Goal: Task Accomplishment & Management: Complete application form

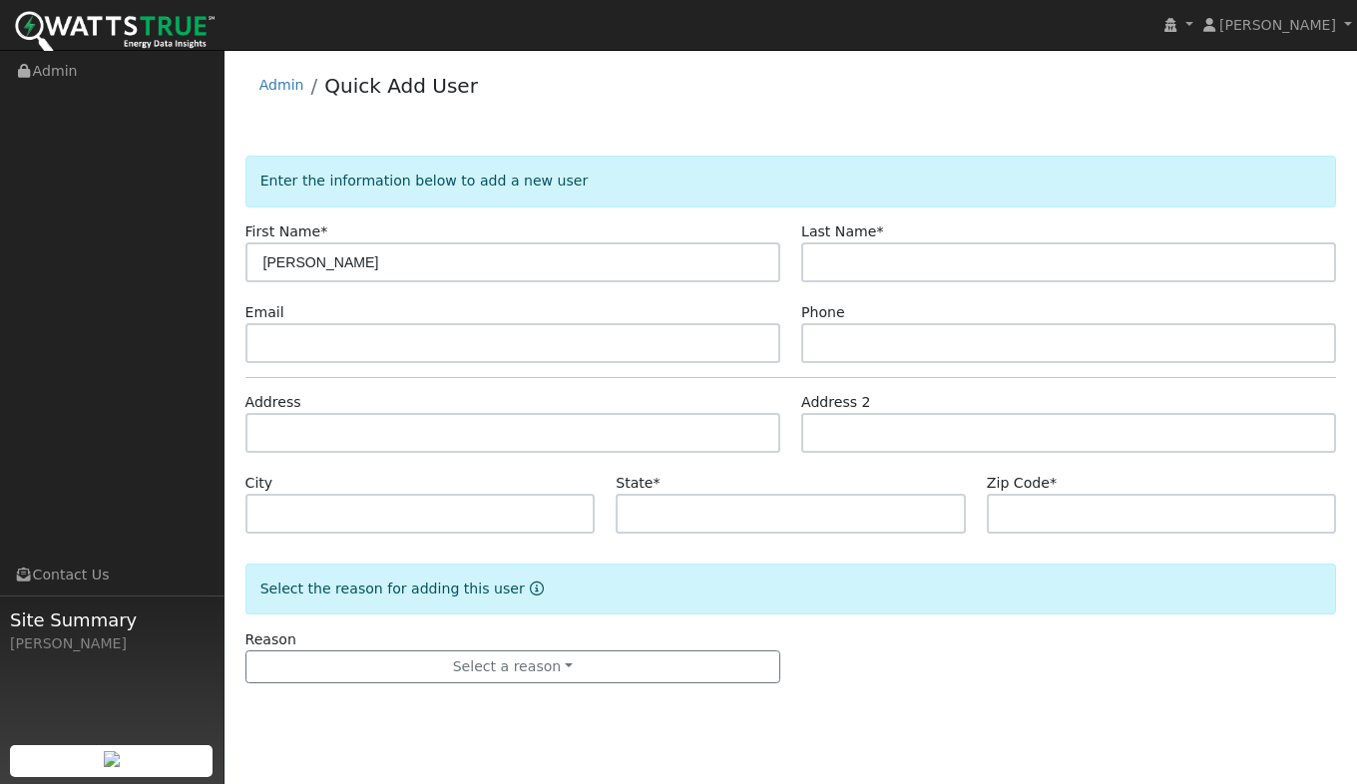
type input "[PERSON_NAME]"
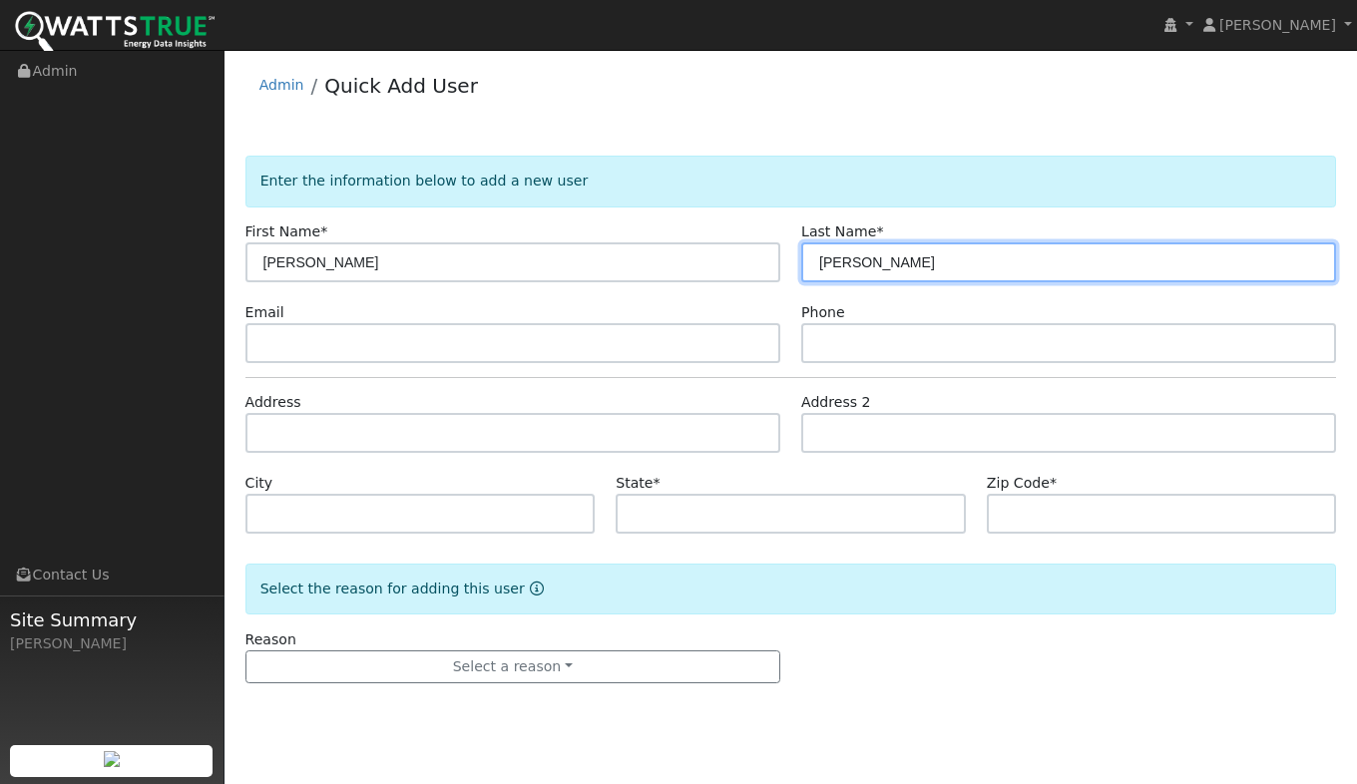
type input "[PERSON_NAME]"
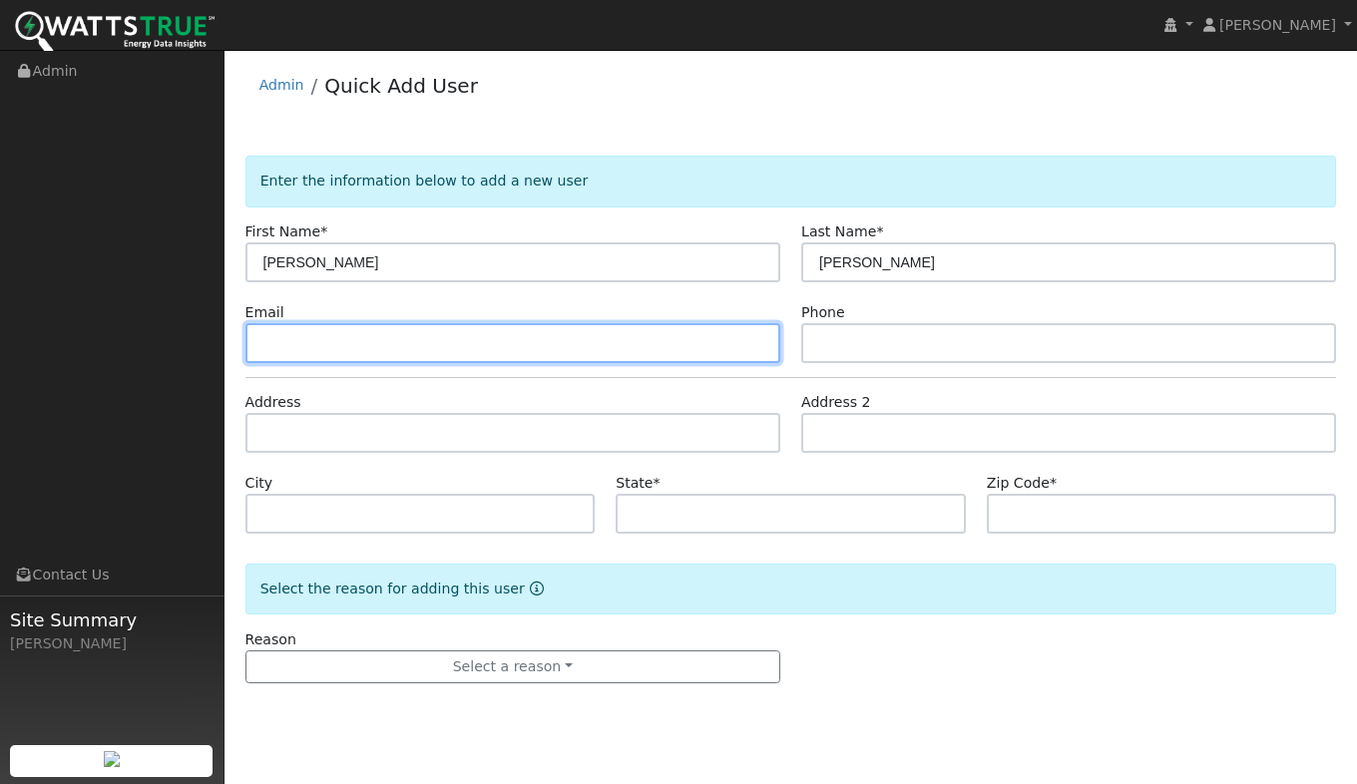
drag, startPoint x: 403, startPoint y: 355, endPoint x: 406, endPoint y: 340, distance: 15.3
click at [403, 350] on input "text" at bounding box center [513, 343] width 535 height 40
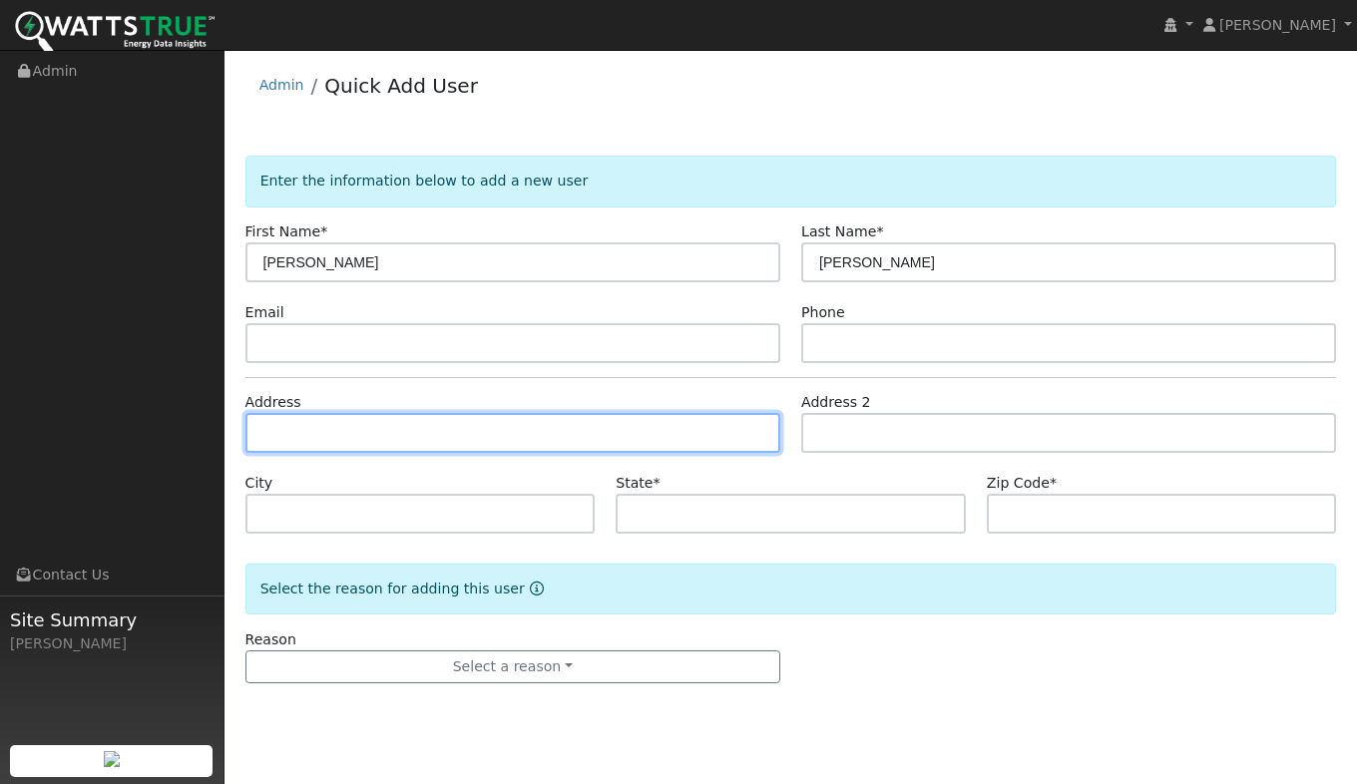
click at [378, 440] on input "text" at bounding box center [513, 433] width 535 height 40
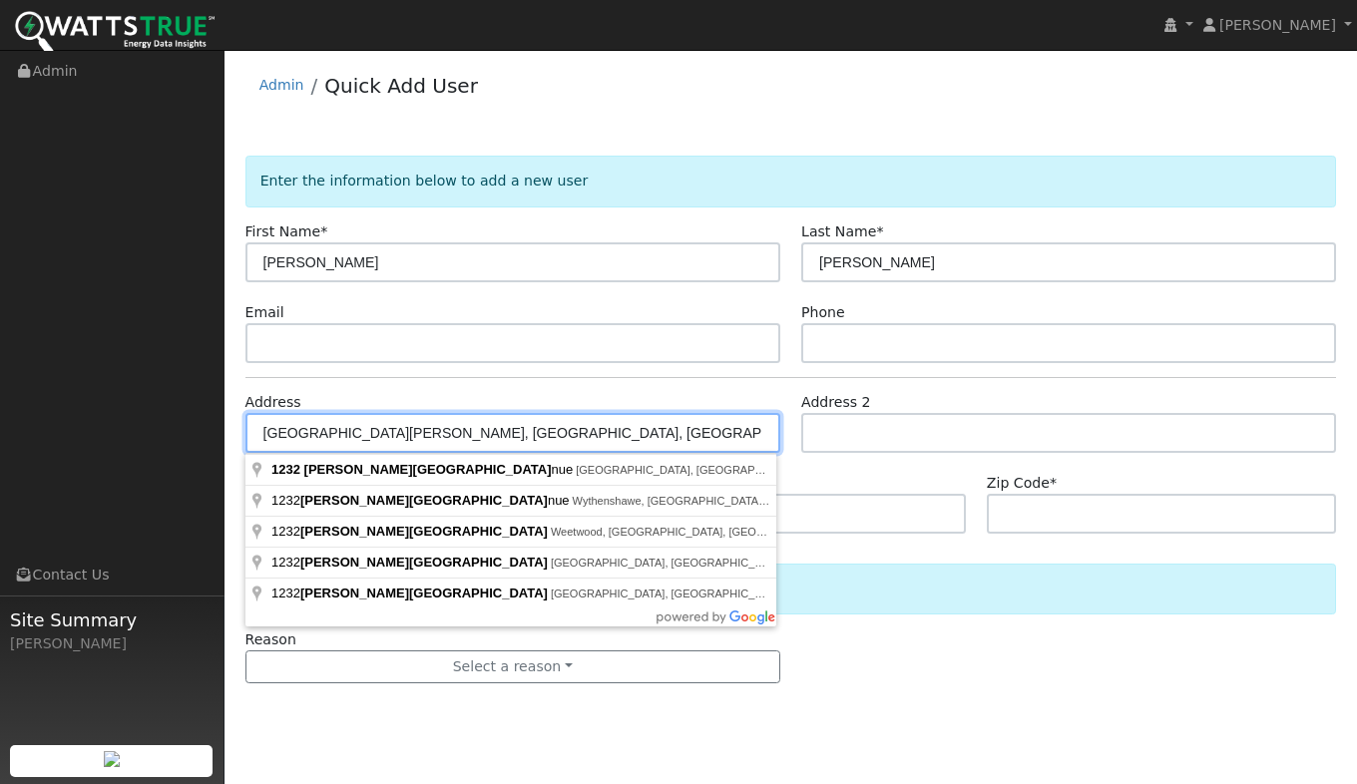
type input "[GEOGRAPHIC_DATA][PERSON_NAME]"
type input "Gilroy"
type input "CA"
type input "95020"
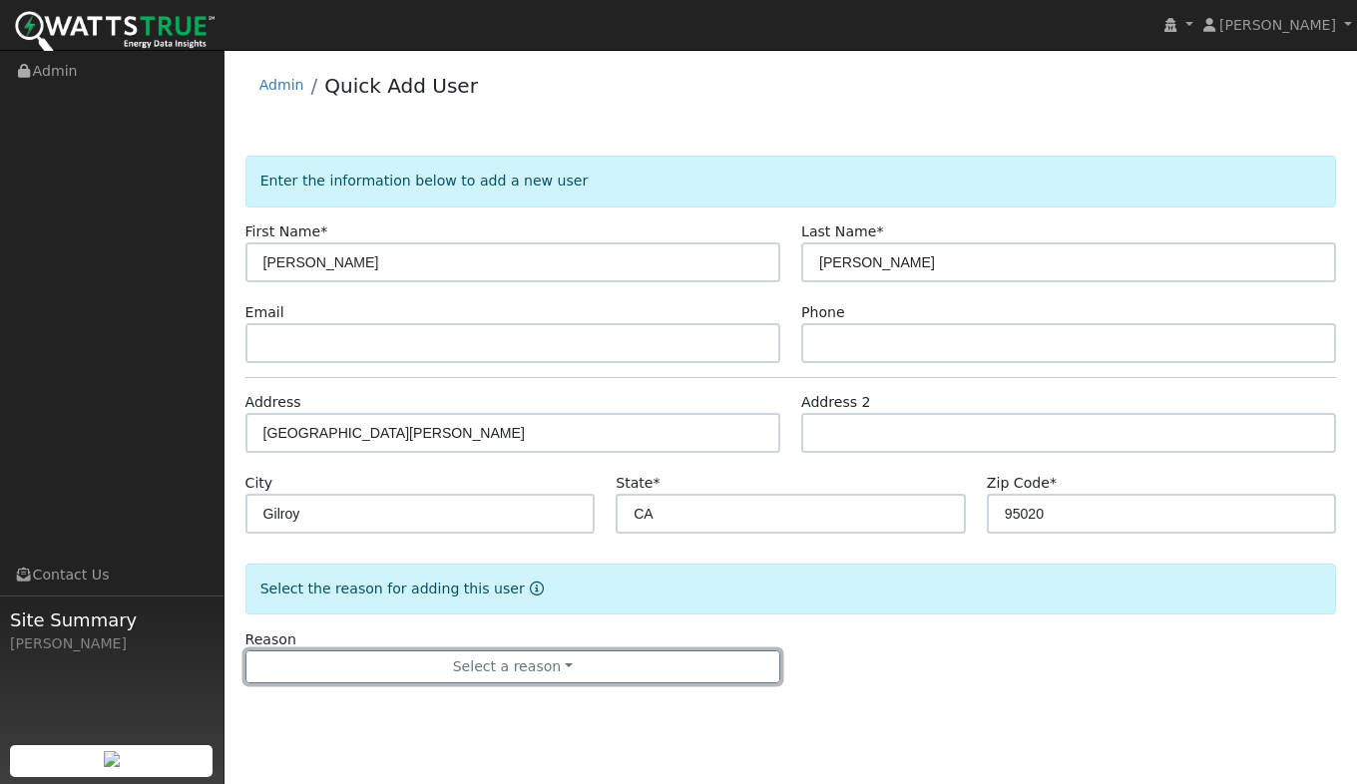
click at [475, 665] on button "Select a reason" at bounding box center [513, 668] width 535 height 34
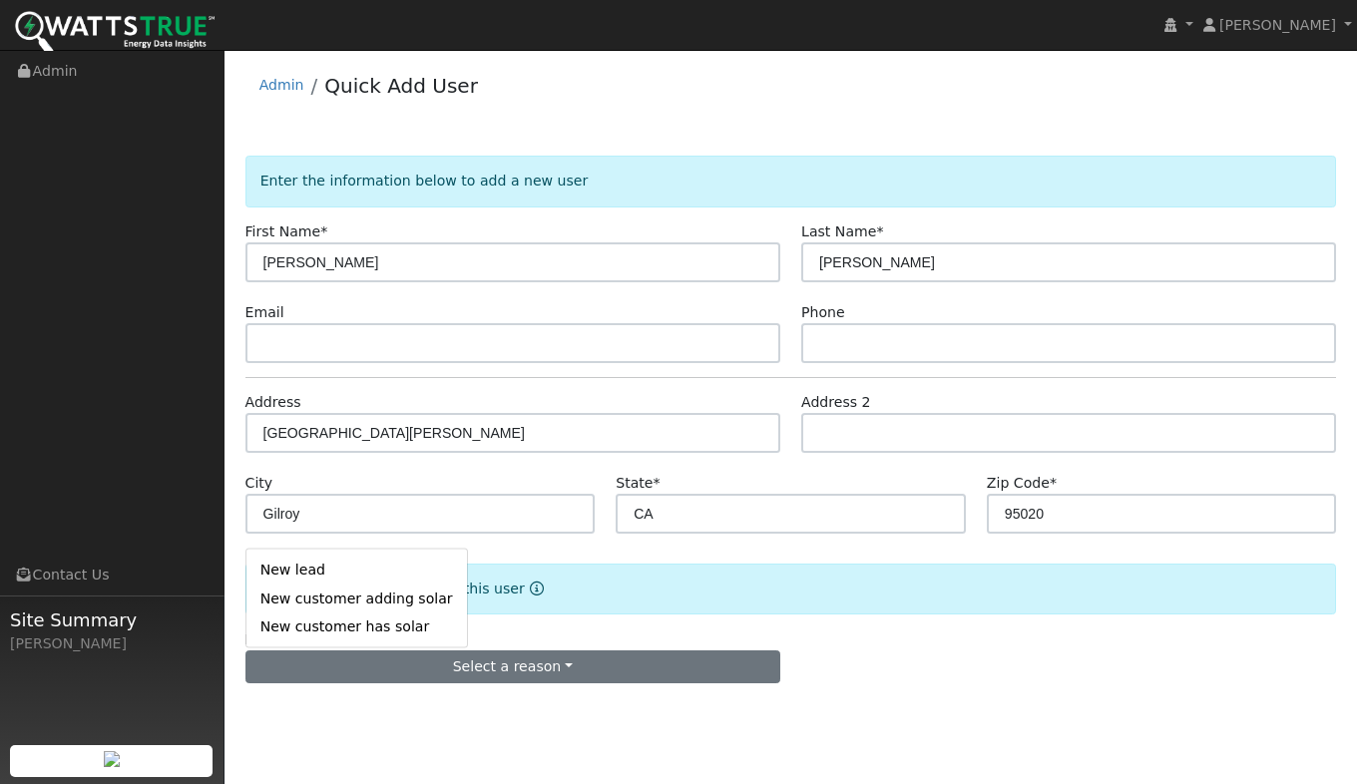
click at [312, 581] on link "New lead" at bounding box center [357, 570] width 221 height 28
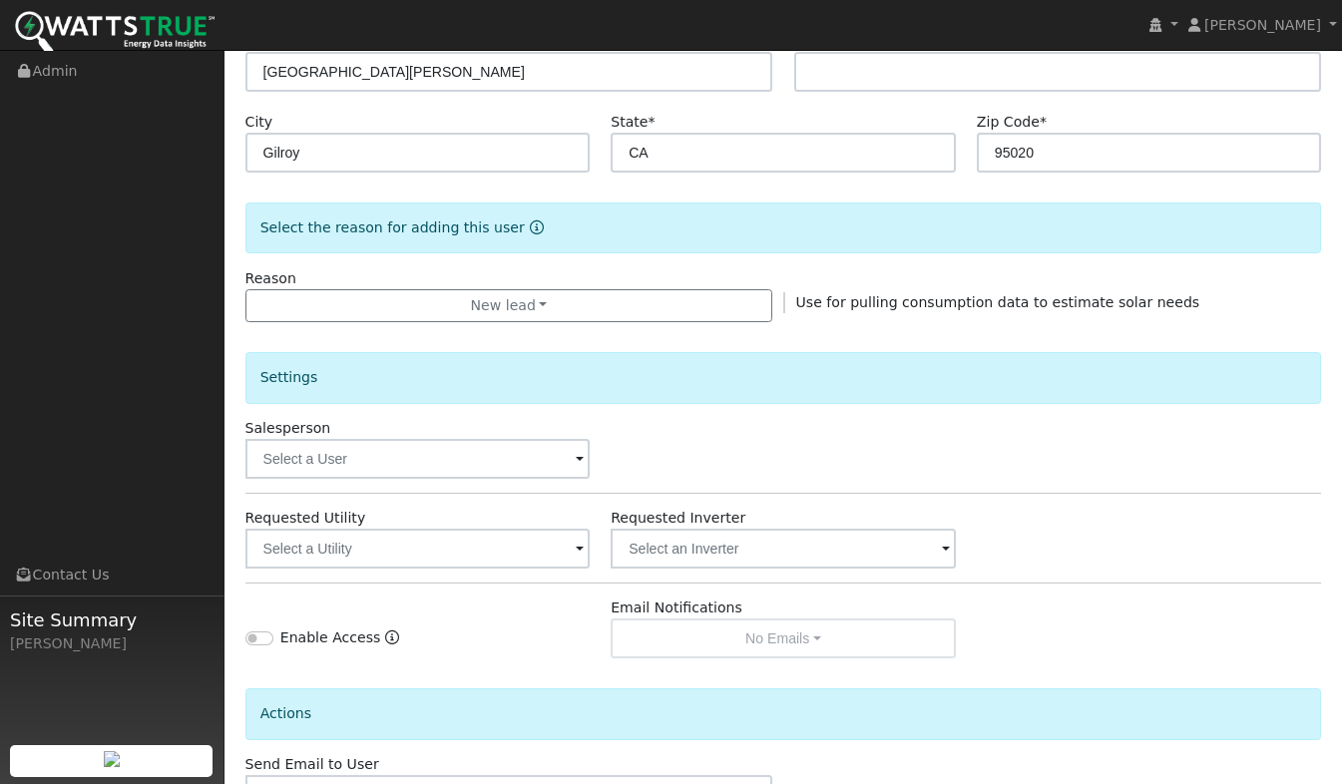
scroll to position [505, 0]
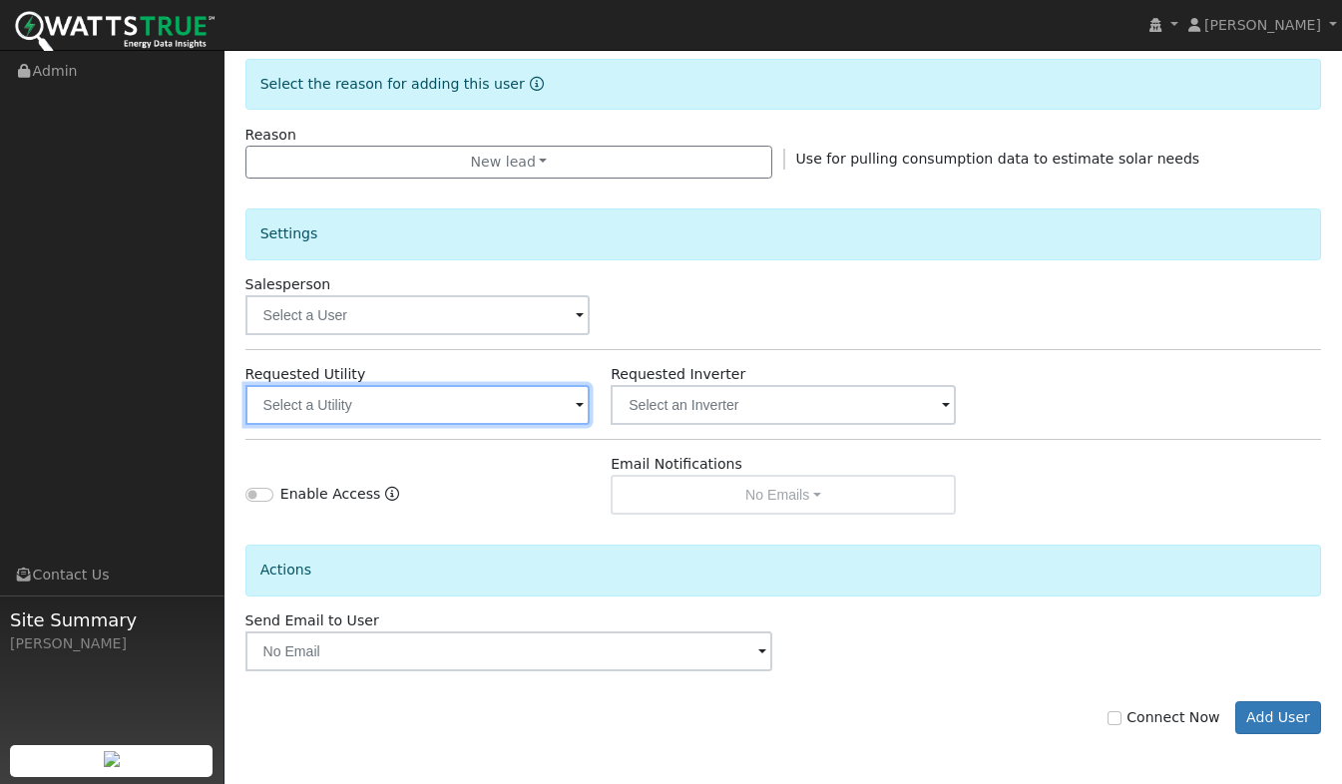
click at [343, 415] on input "text" at bounding box center [418, 405] width 345 height 40
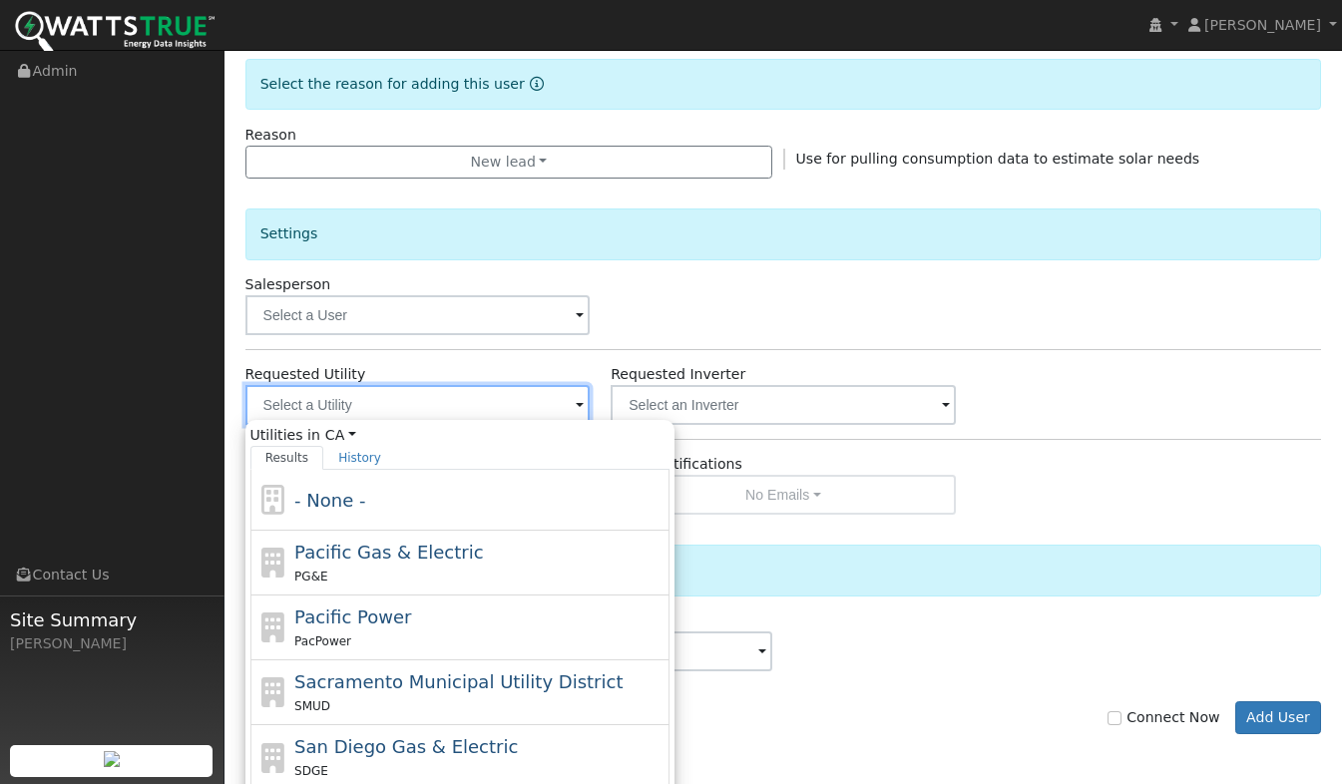
click at [352, 406] on input "text" at bounding box center [418, 405] width 345 height 40
click at [384, 574] on div "PG&E" at bounding box center [479, 576] width 370 height 21
type input "Pacific Gas & Electric"
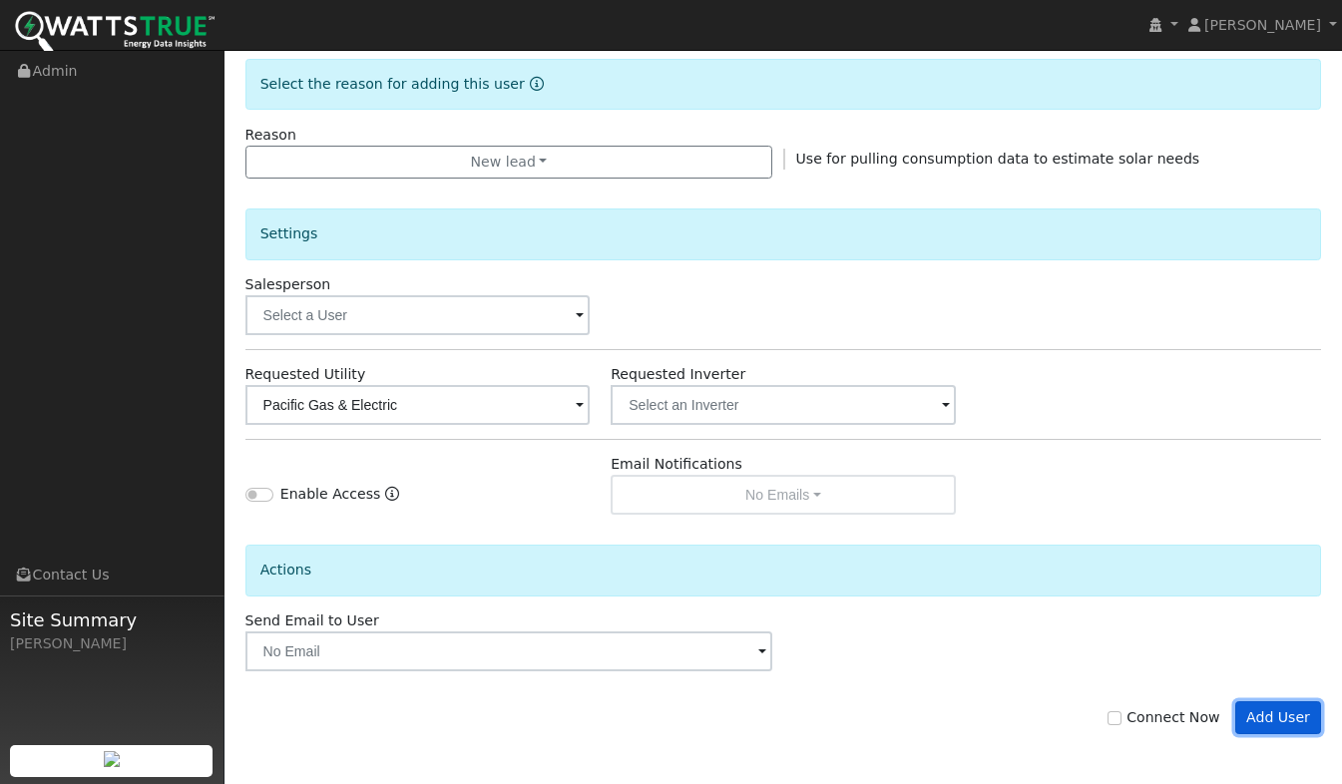
click at [1281, 722] on button "Add User" at bounding box center [1279, 719] width 87 height 34
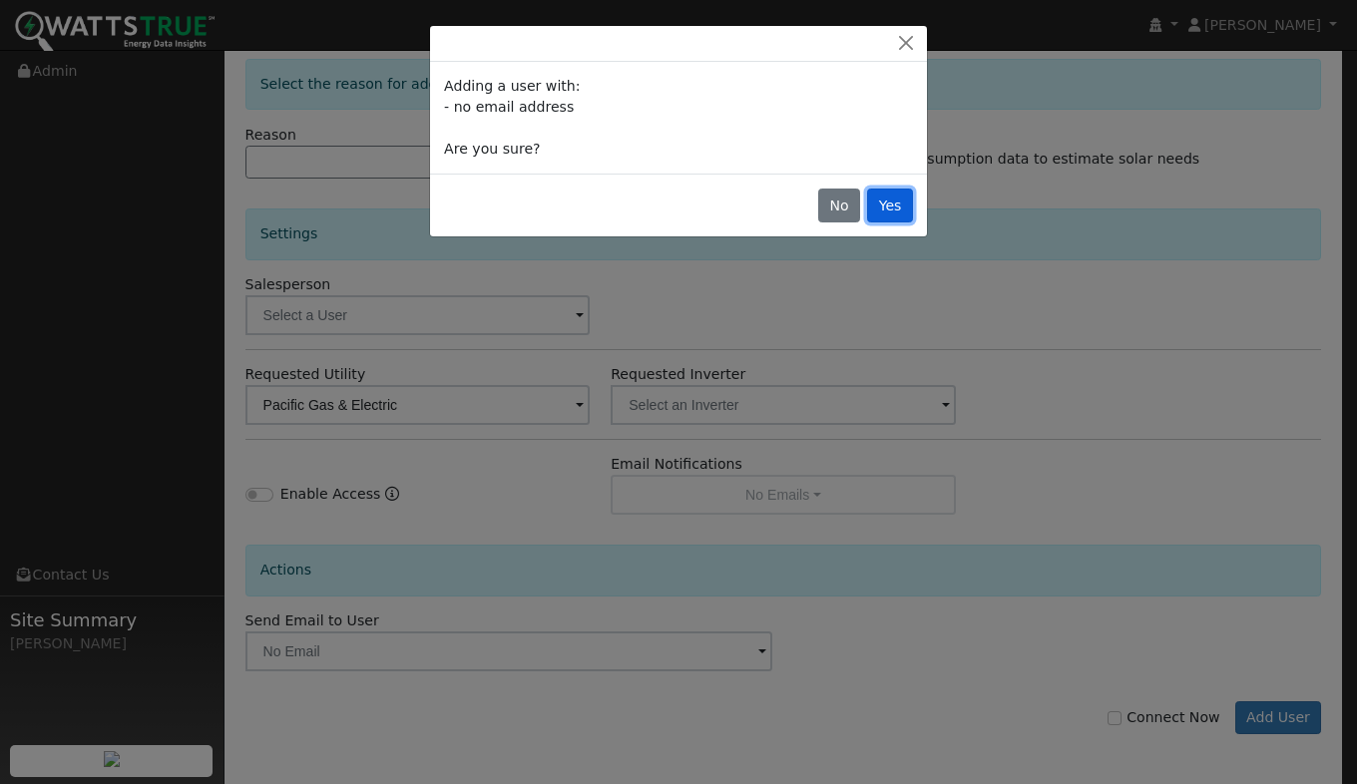
click at [906, 201] on button "Yes" at bounding box center [890, 206] width 46 height 34
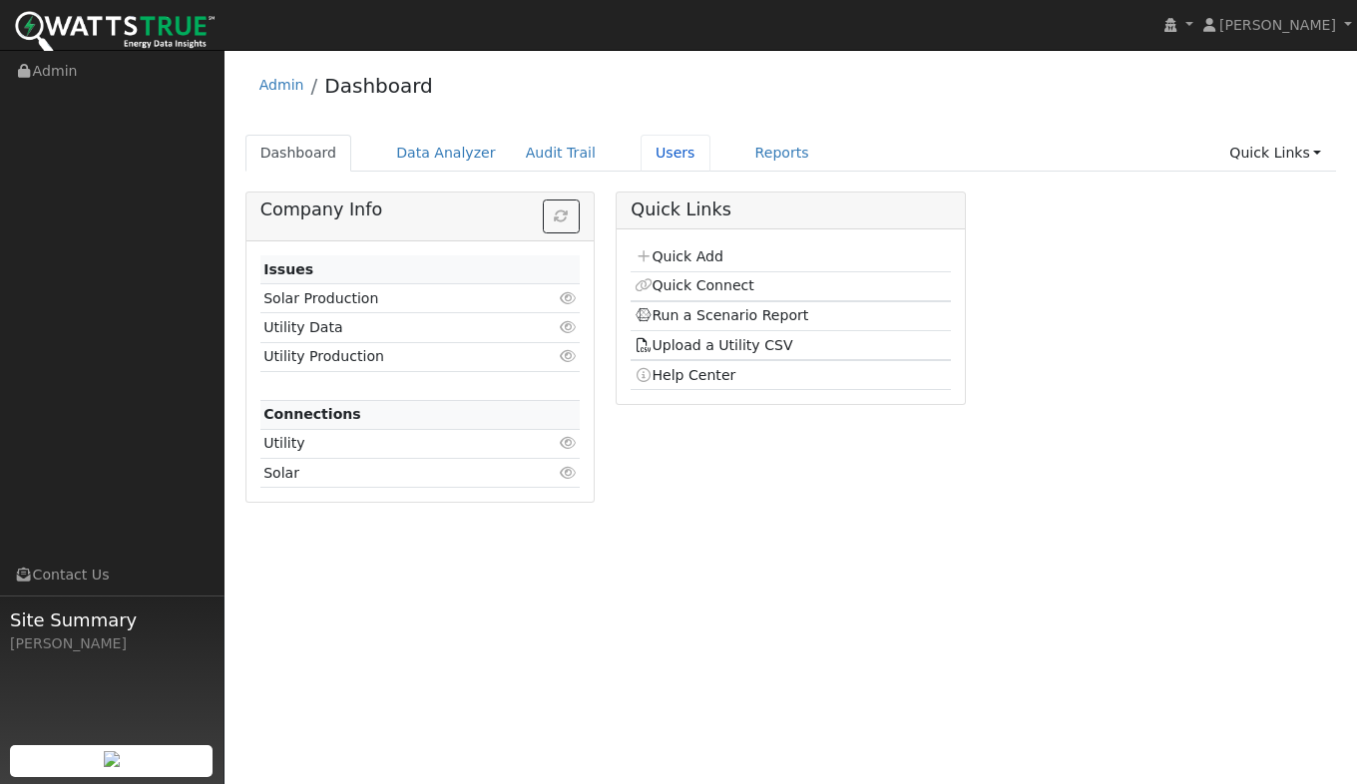
click at [641, 160] on link "Users" at bounding box center [676, 153] width 70 height 37
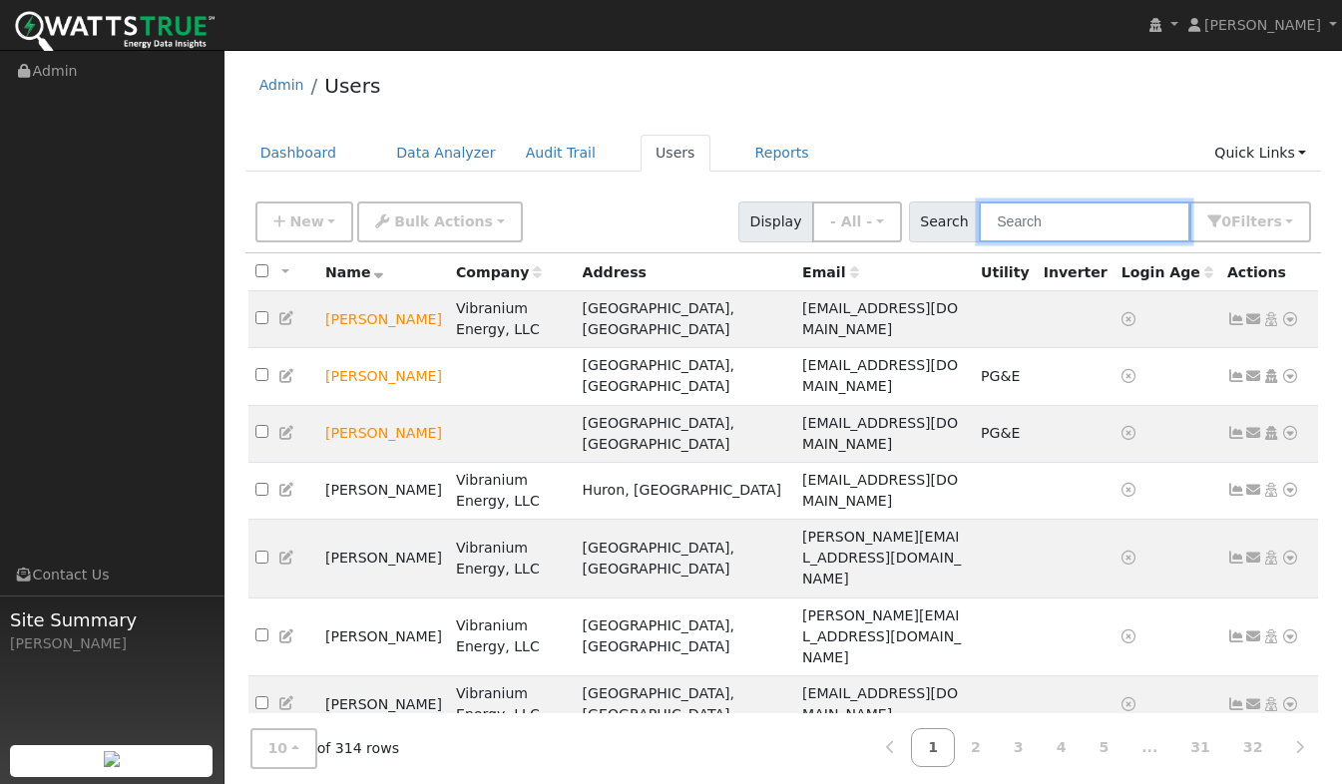
click at [1087, 216] on input "text" at bounding box center [1085, 222] width 212 height 41
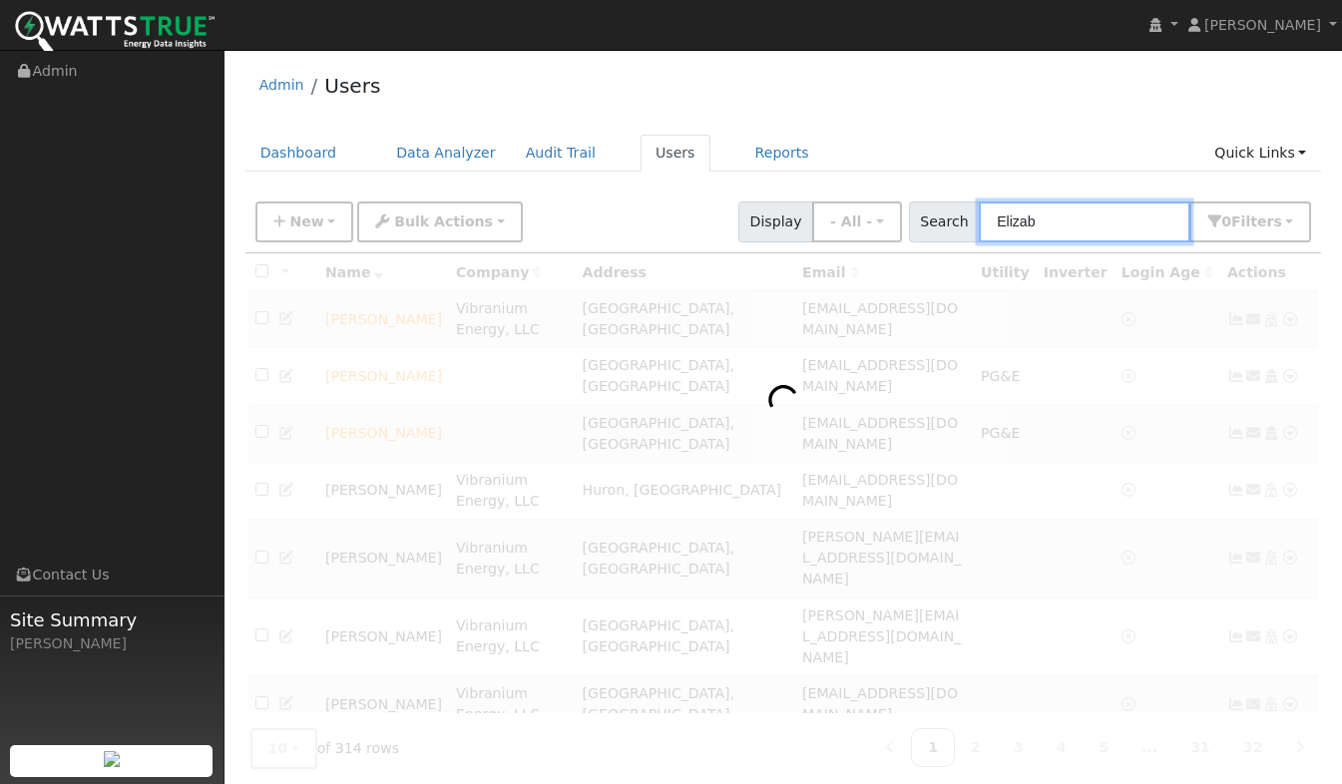
type input "Elizab"
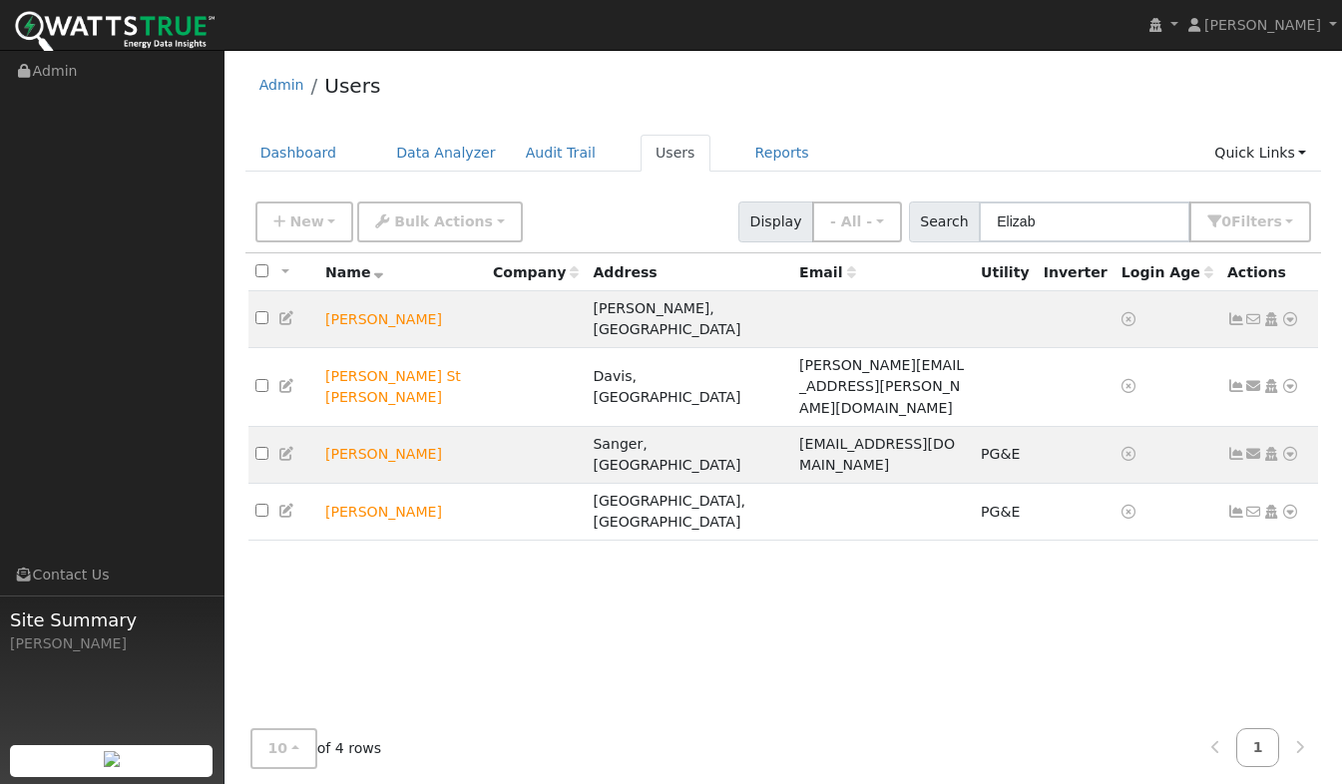
click at [1285, 315] on icon at bounding box center [1291, 319] width 18 height 14
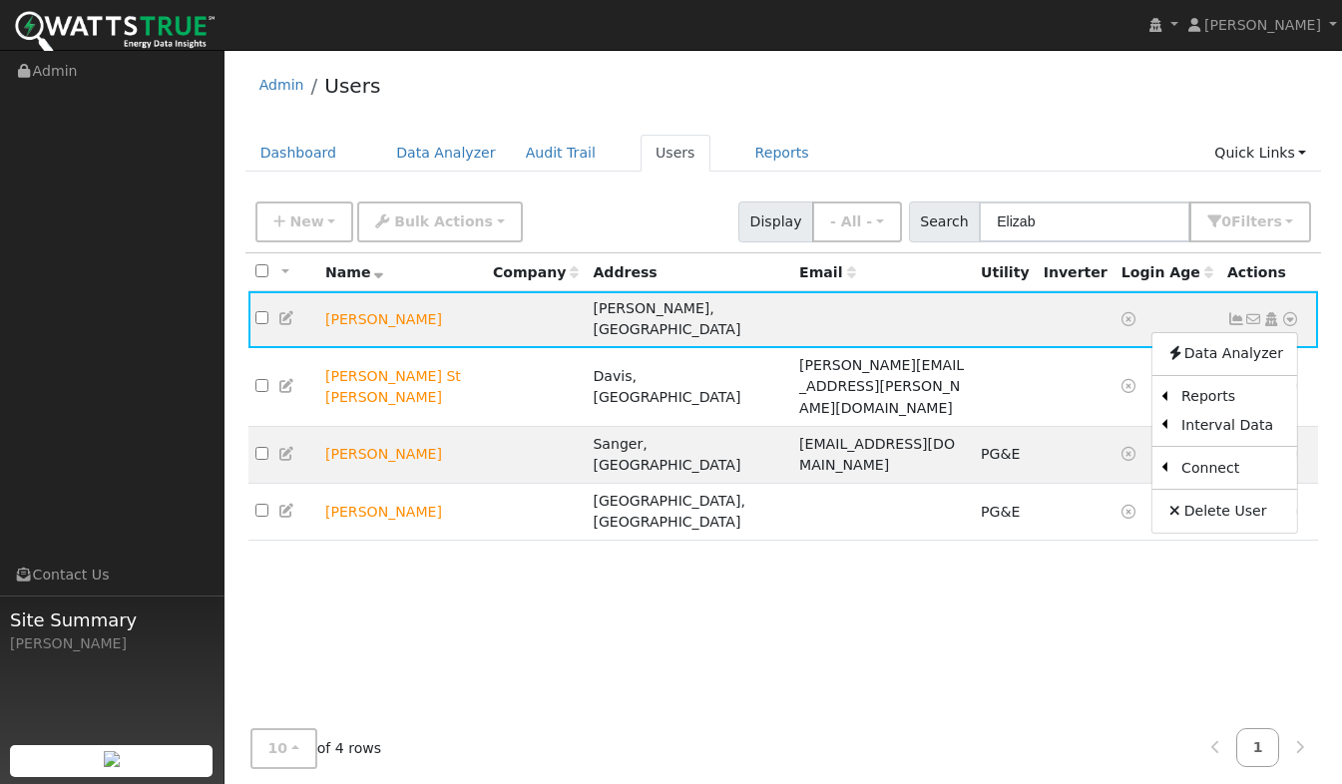
click at [0, 0] on link "Utility" at bounding box center [0, 0] width 0 height 0
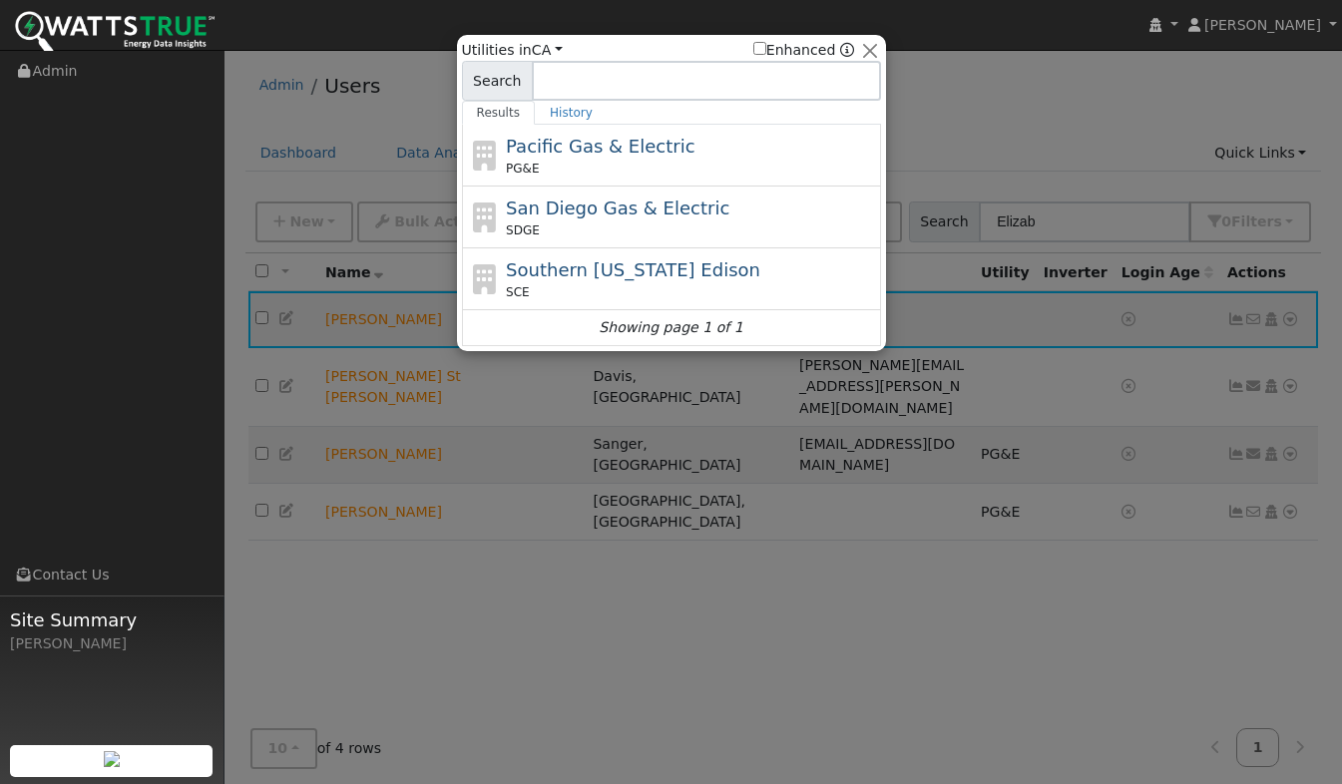
click at [626, 166] on div "PG&E" at bounding box center [691, 169] width 370 height 18
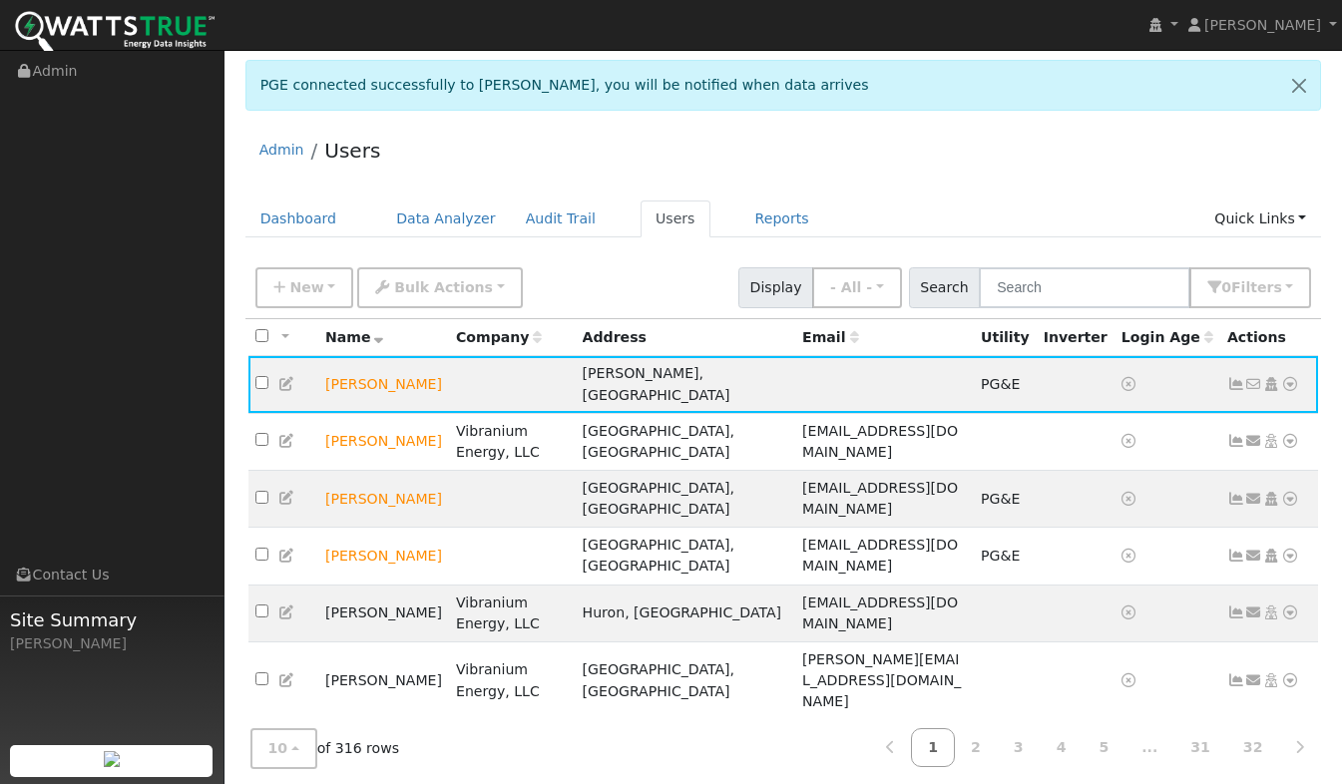
click at [1287, 379] on icon at bounding box center [1291, 384] width 18 height 14
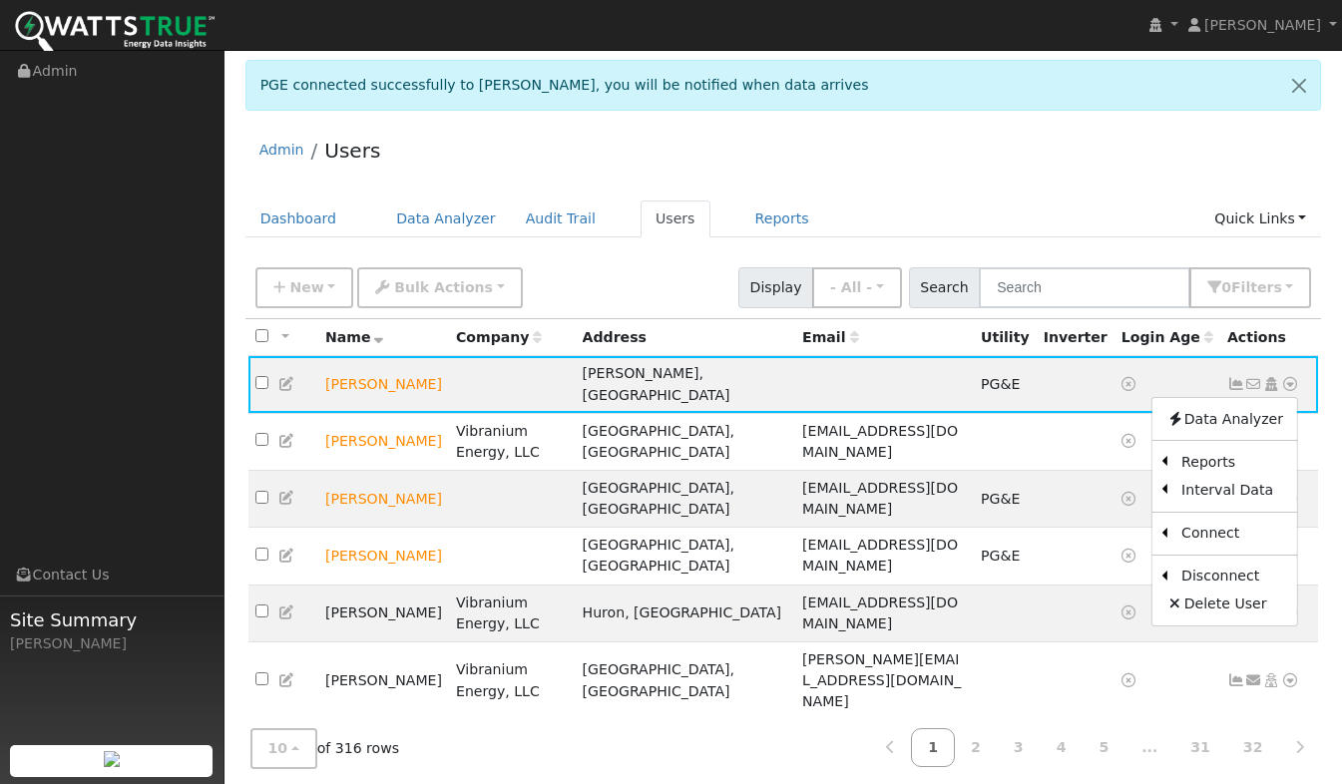
click at [0, 0] on link "Scenario" at bounding box center [0, 0] width 0 height 0
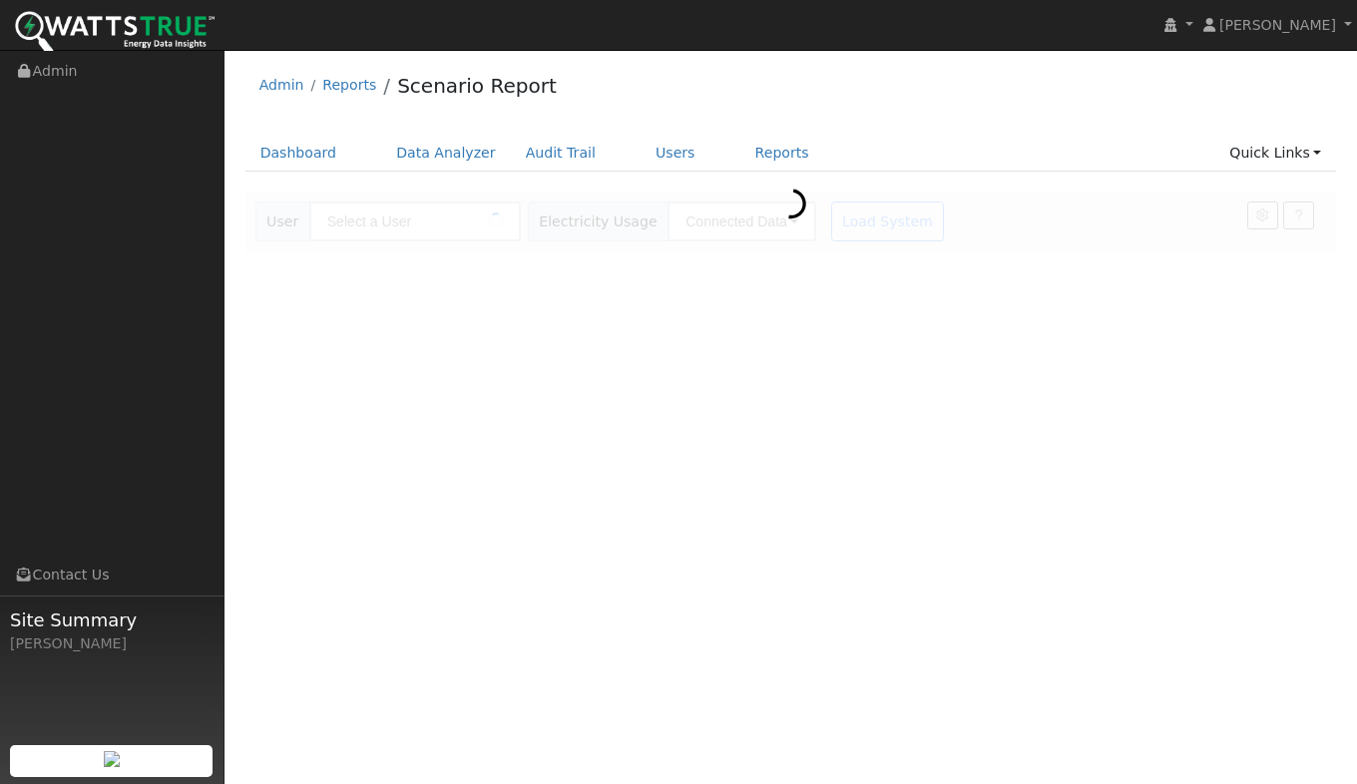
type input "[PERSON_NAME]"
type input "Pacific Gas & Electric"
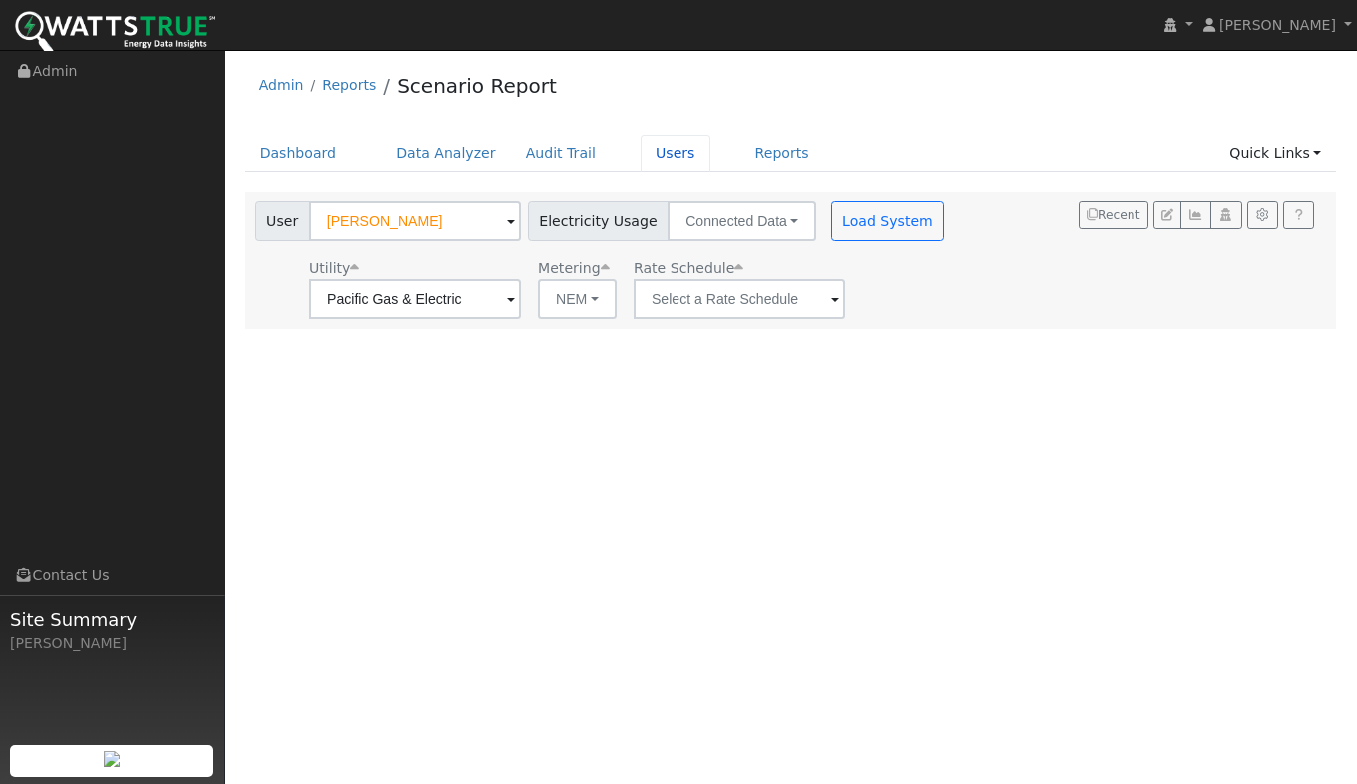
click at [644, 154] on link "Users" at bounding box center [676, 153] width 70 height 37
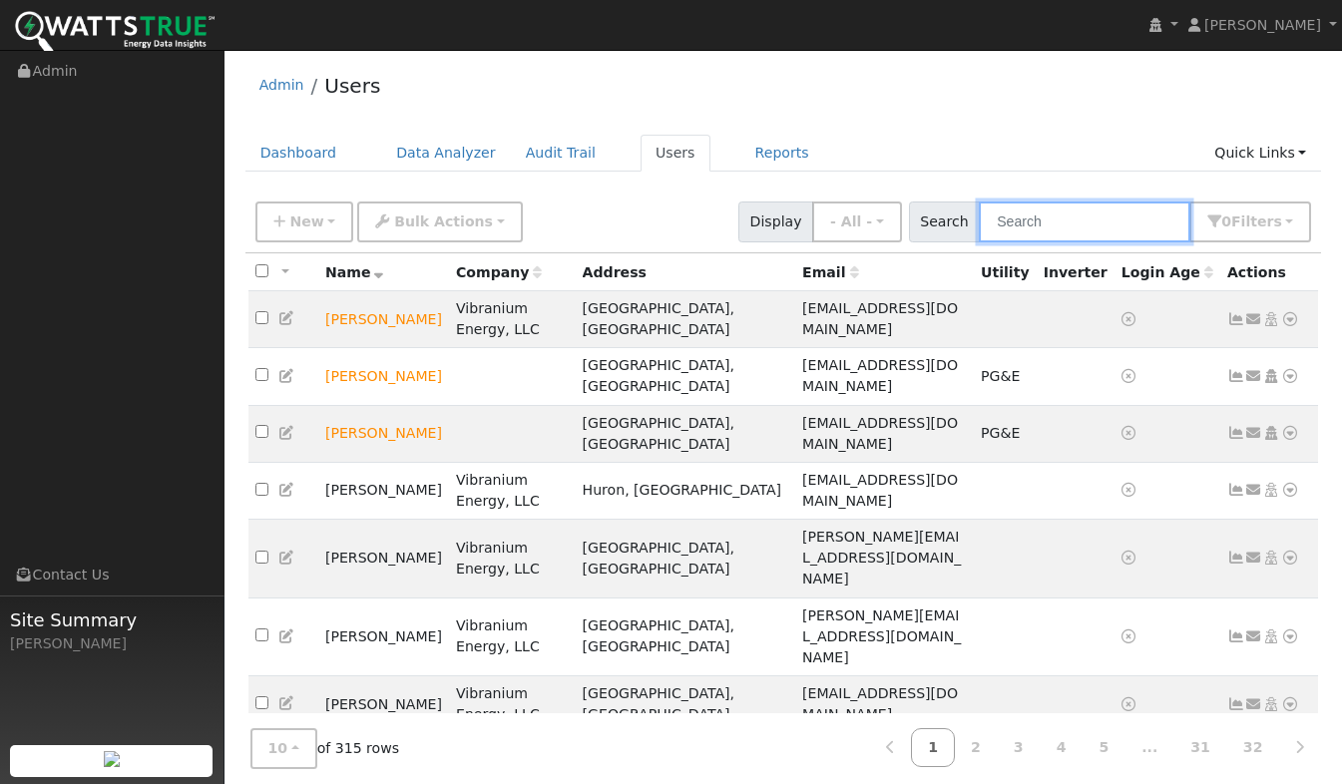
click at [1088, 227] on input "text" at bounding box center [1085, 222] width 212 height 41
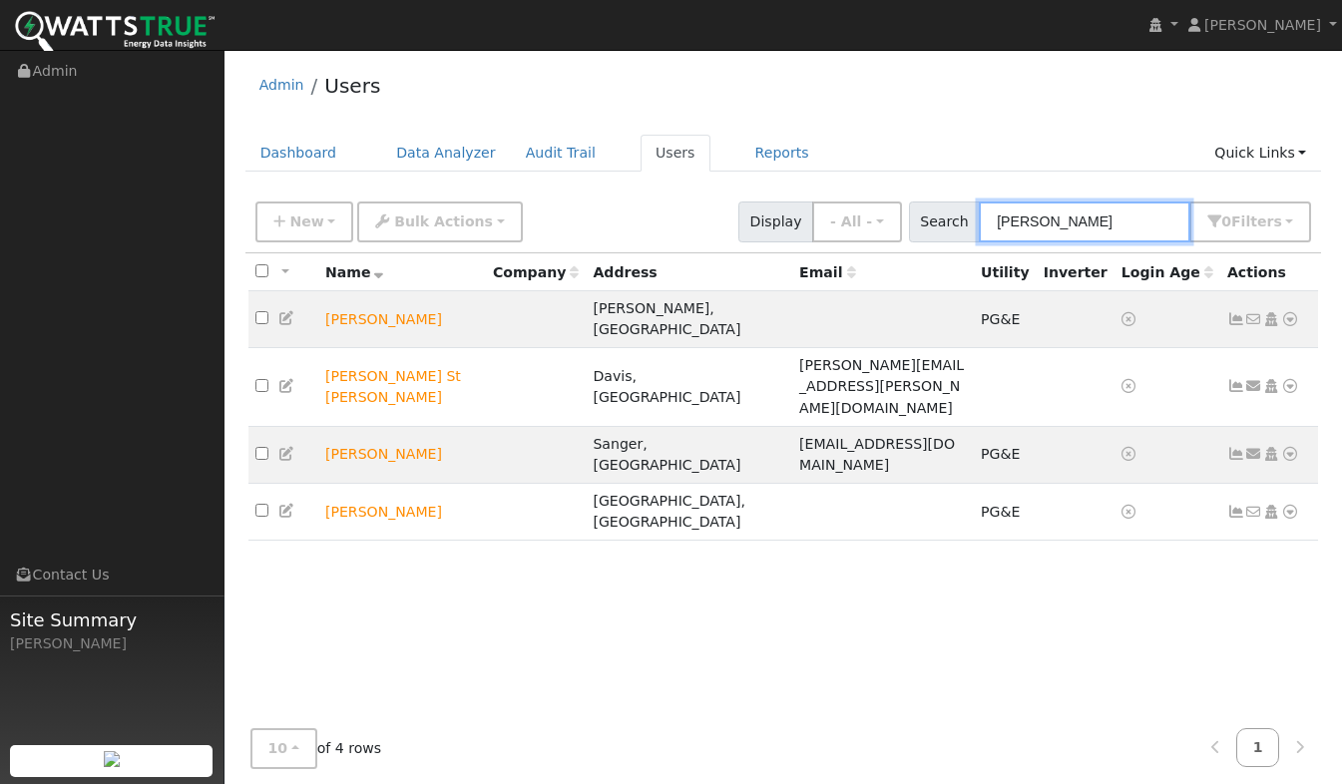
type input "Elizabeth"
click at [1297, 312] on icon at bounding box center [1291, 319] width 18 height 14
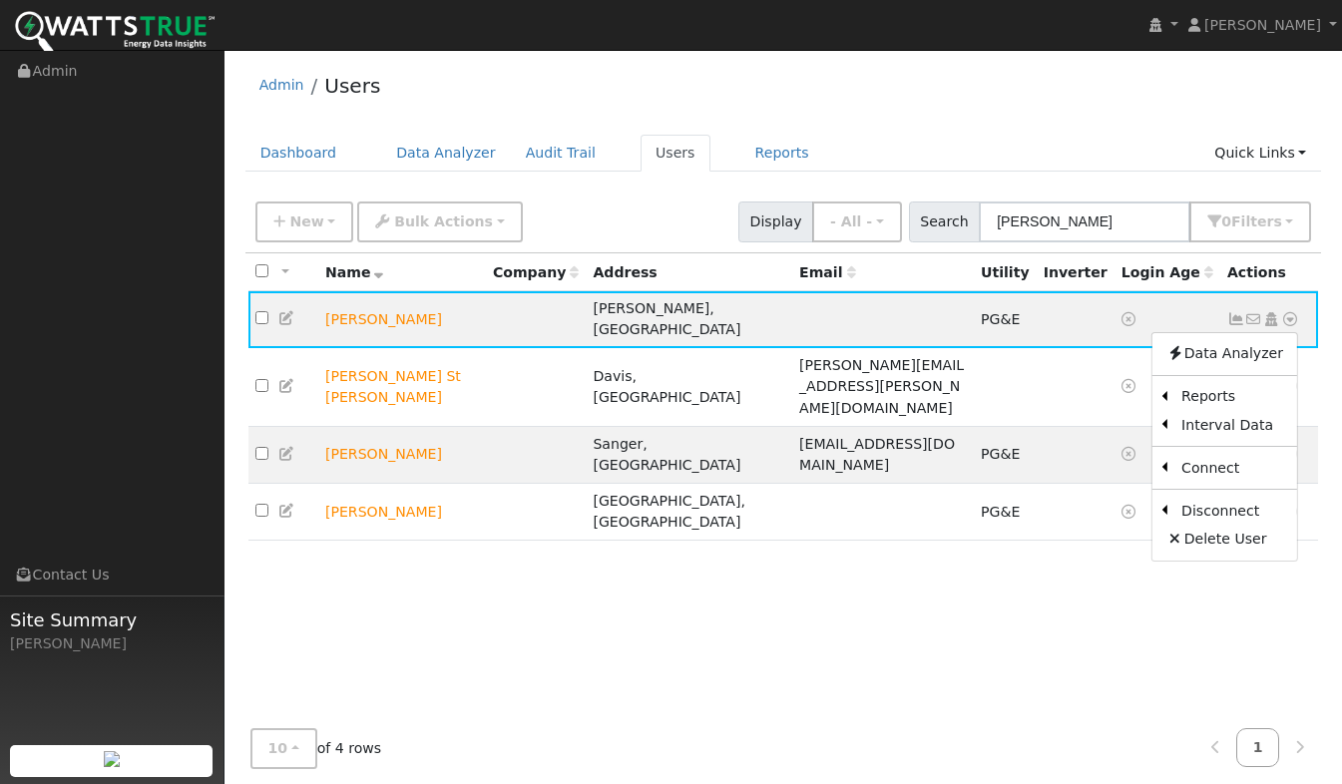
click at [0, 0] on link "Scenario" at bounding box center [0, 0] width 0 height 0
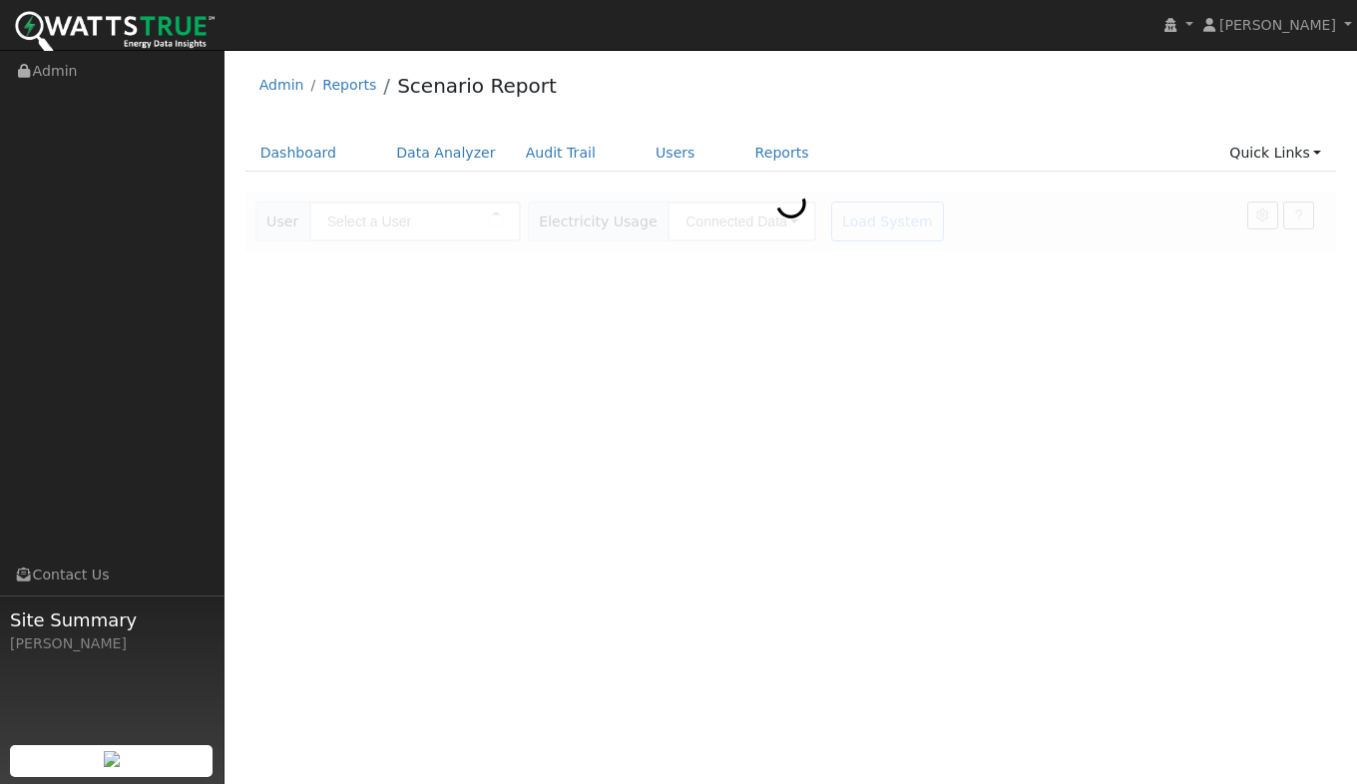
type input "[PERSON_NAME]"
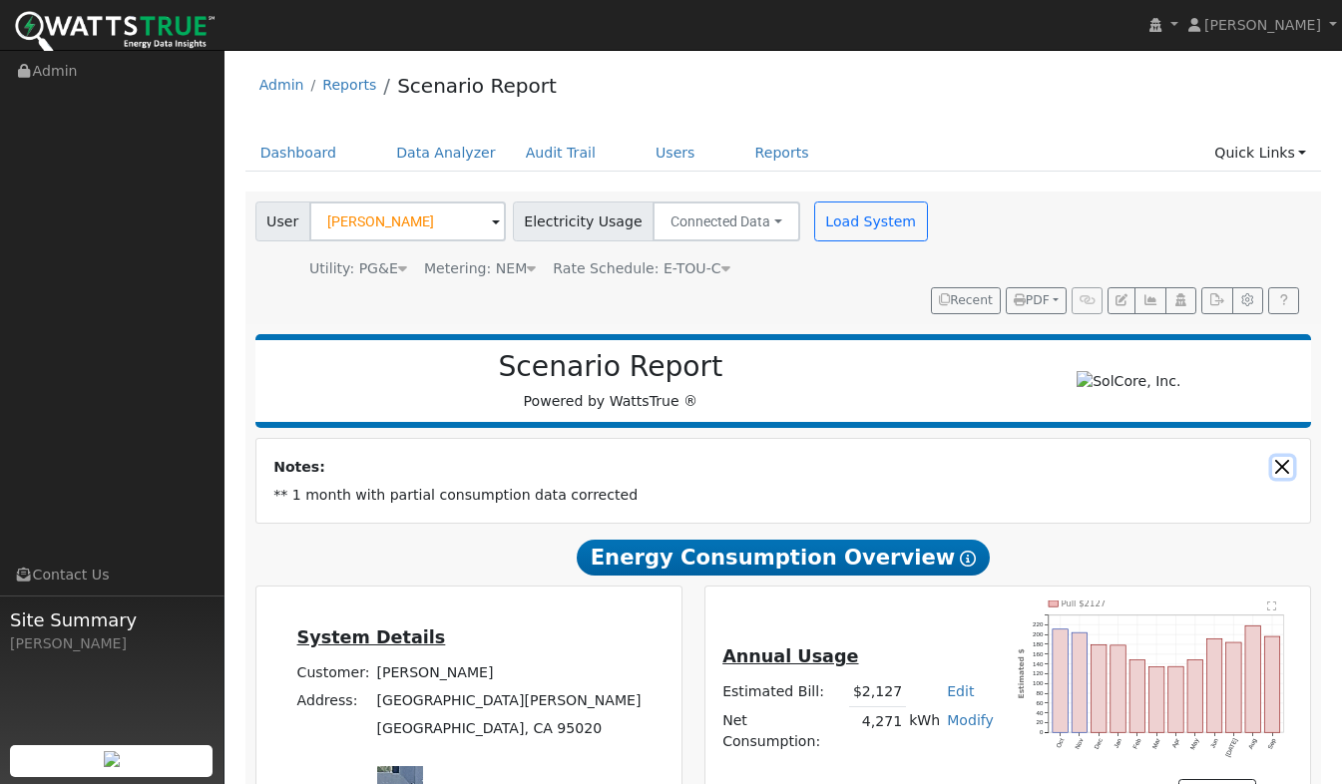
click at [1284, 457] on button "Close" at bounding box center [1283, 467] width 21 height 21
